Goal: Task Accomplishment & Management: Complete application form

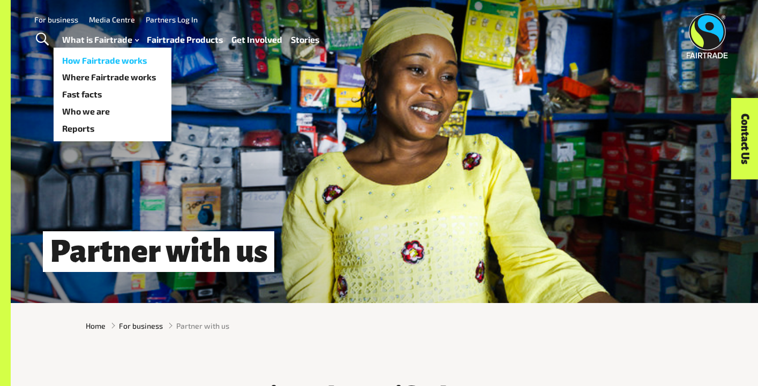
click at [107, 39] on link "What is Fairtrade" at bounding box center [100, 40] width 77 height 16
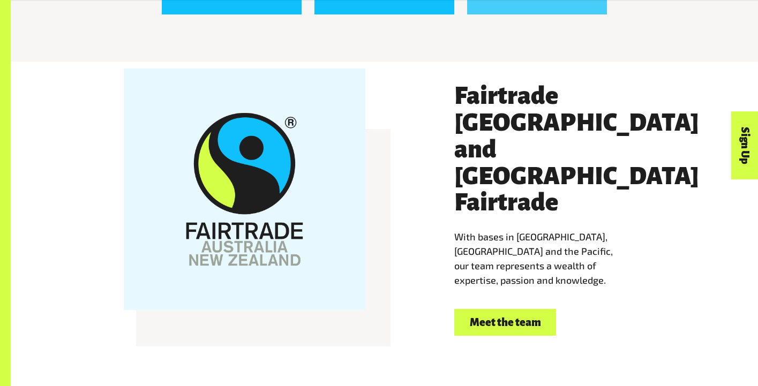
scroll to position [1882, 0]
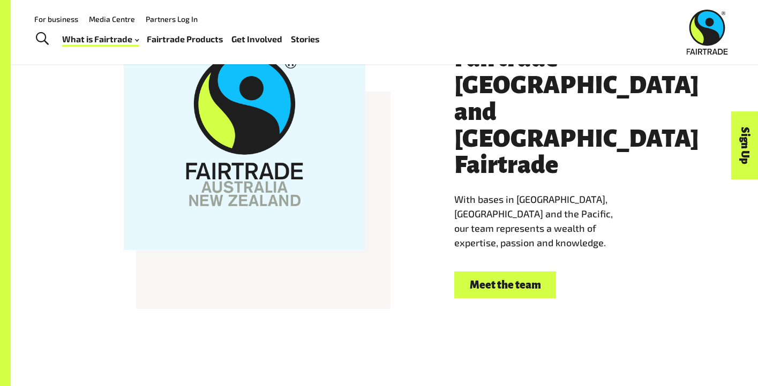
click at [484, 272] on link "Meet the team" at bounding box center [505, 285] width 102 height 27
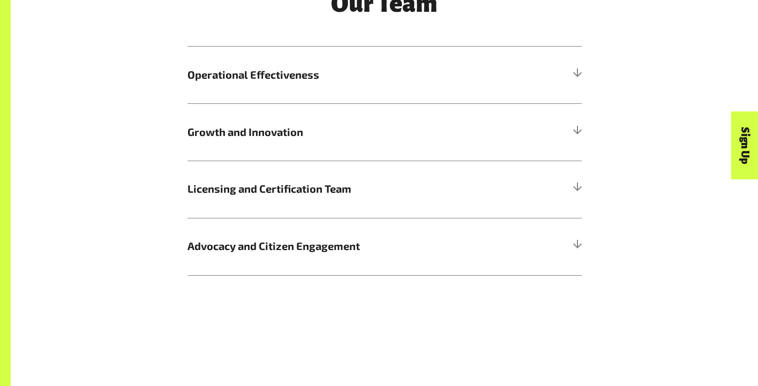
scroll to position [1280, 0]
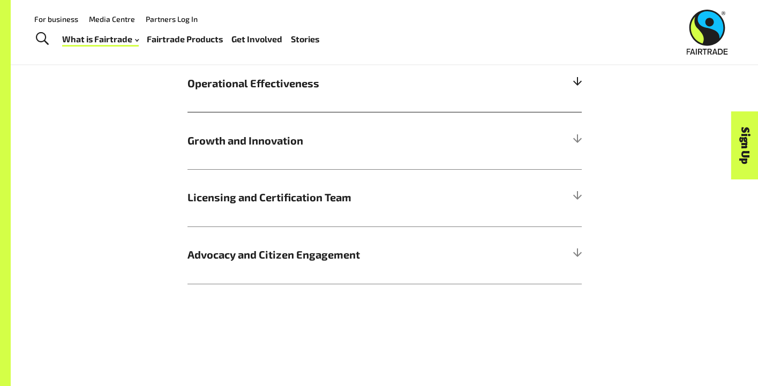
click at [353, 108] on h5 "Operational Effectiveness" at bounding box center [385, 83] width 394 height 57
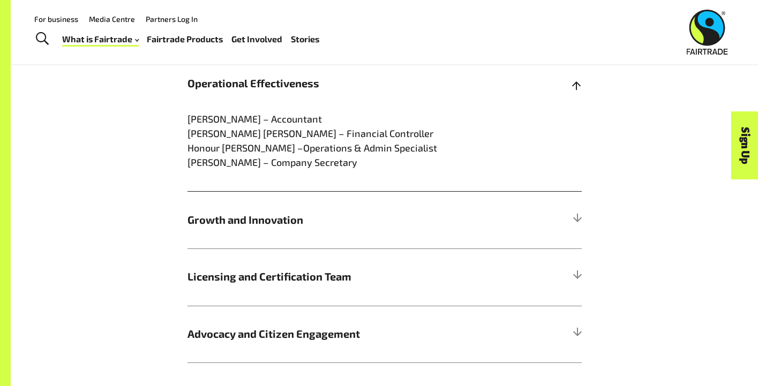
click at [353, 108] on h5 "Operational Effectiveness" at bounding box center [385, 83] width 394 height 57
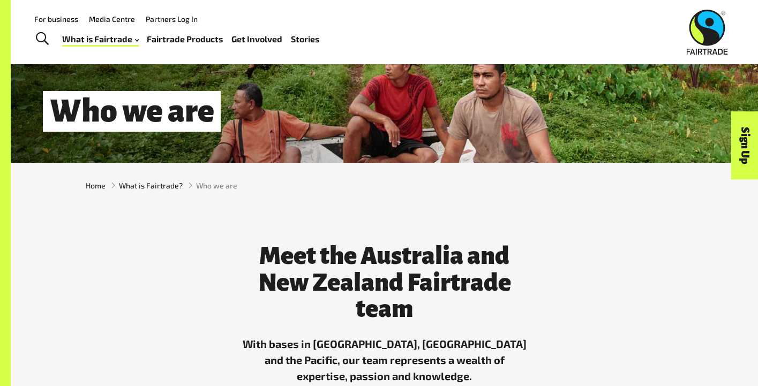
scroll to position [0, 0]
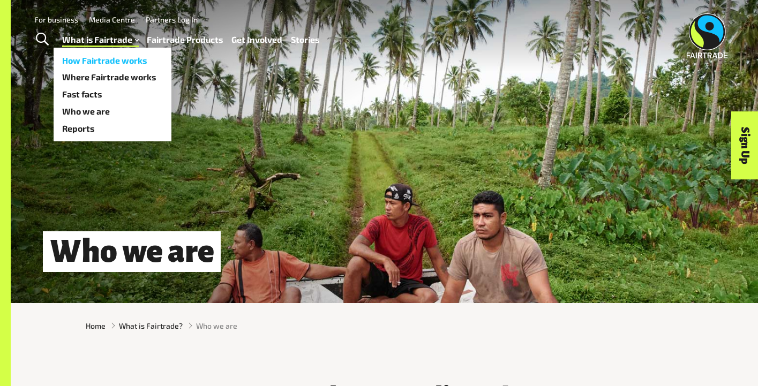
click at [103, 59] on link "How Fairtrade works" at bounding box center [113, 60] width 118 height 17
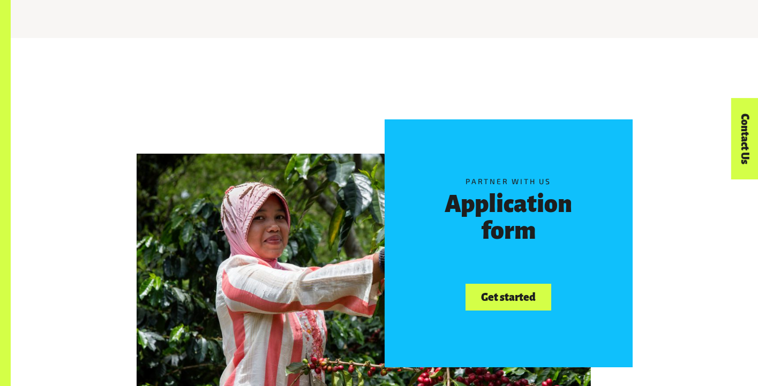
scroll to position [514, 0]
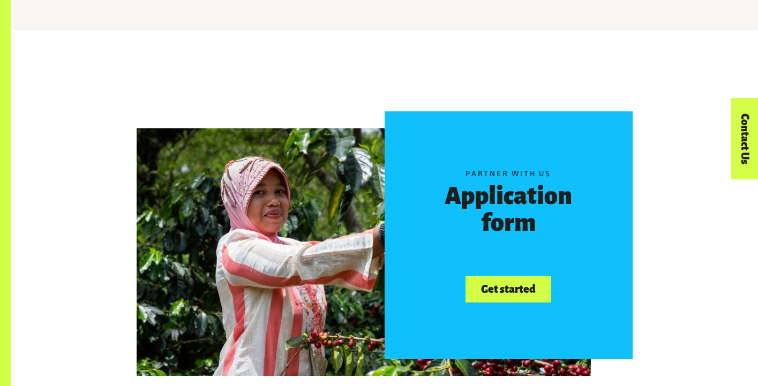
click at [493, 295] on link "Get started" at bounding box center [508, 289] width 85 height 27
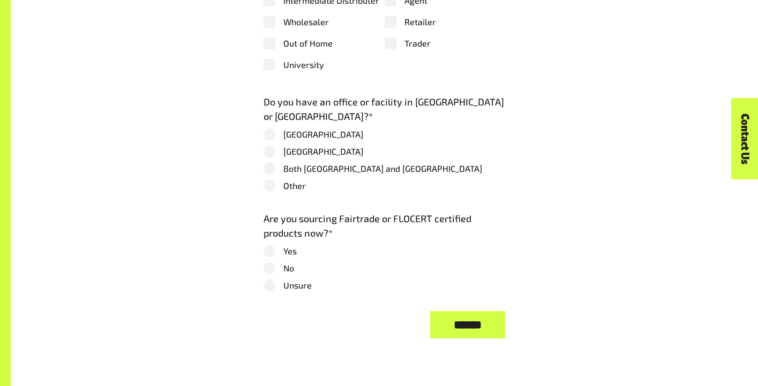
scroll to position [1163, 0]
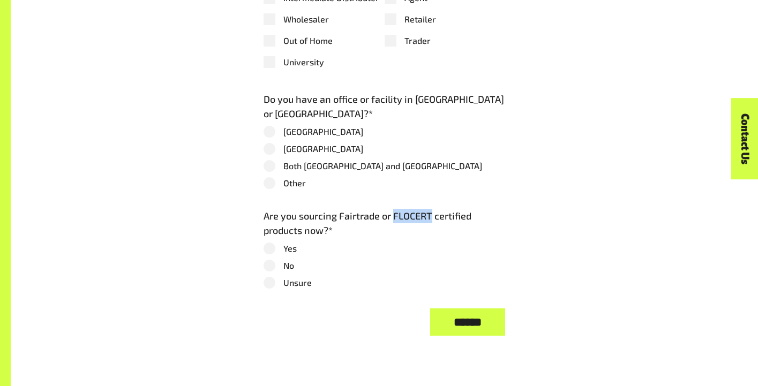
drag, startPoint x: 393, startPoint y: 216, endPoint x: 430, endPoint y: 220, distance: 37.2
click at [430, 220] on label "Are you sourcing Fairtrade or FLOCERT certified products now? *" at bounding box center [385, 223] width 242 height 29
copy label "FLOCERT"
